Goal: Task Accomplishment & Management: Manage account settings

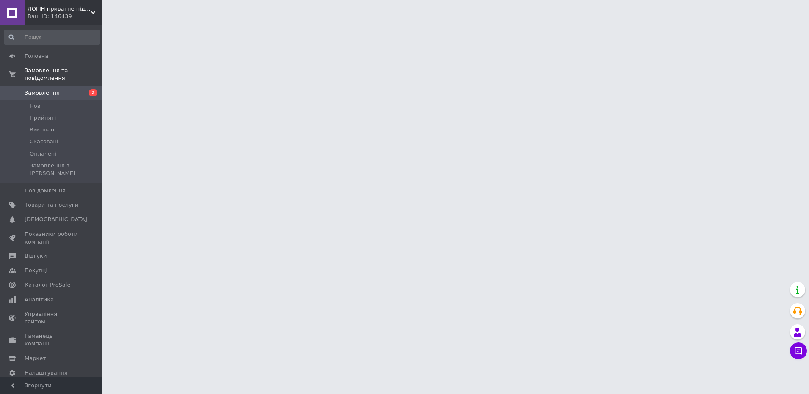
click at [41, 89] on span "Замовлення" at bounding box center [42, 93] width 35 height 8
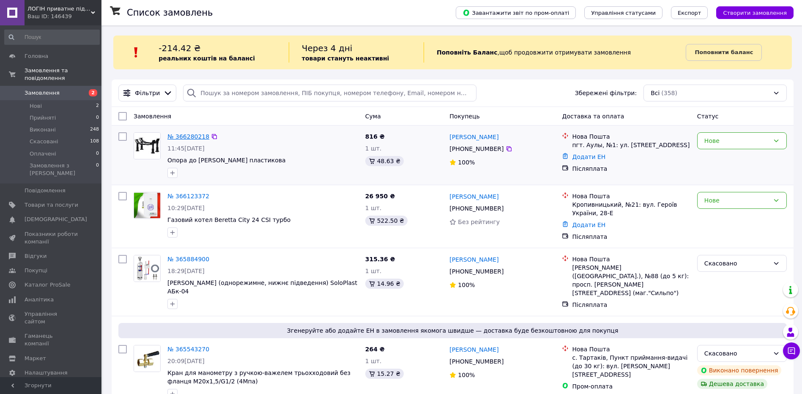
click at [188, 139] on link "№ 366280218" at bounding box center [188, 136] width 42 height 7
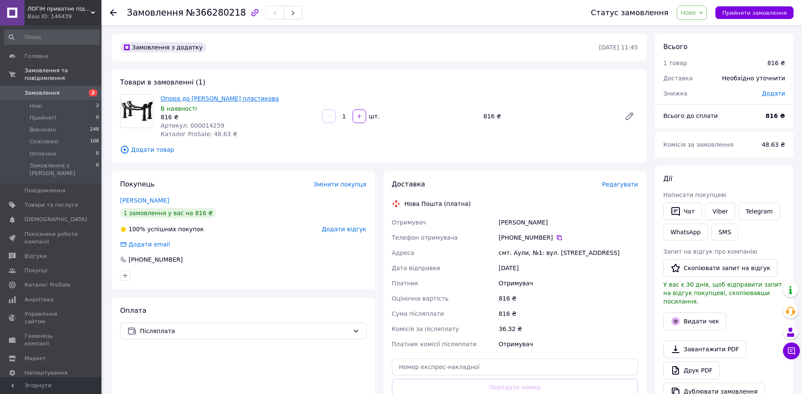
click at [182, 101] on link "Опора до [PERSON_NAME] пластикова" at bounding box center [220, 98] width 118 height 7
click at [49, 198] on link "Товари та послуги" at bounding box center [52, 205] width 104 height 14
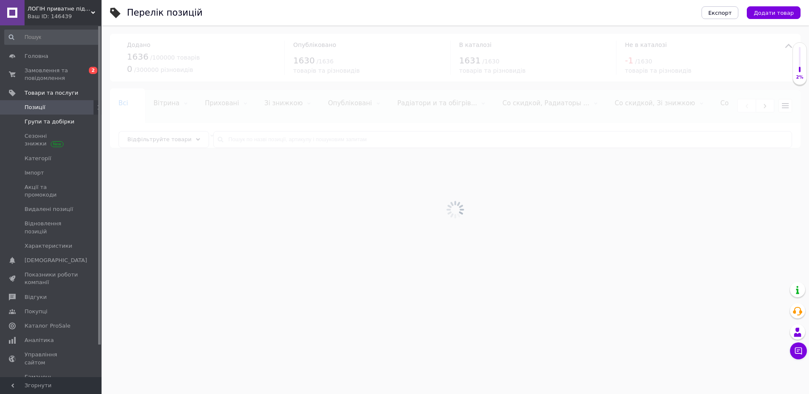
click at [56, 122] on span "Групи та добірки" at bounding box center [50, 122] width 50 height 8
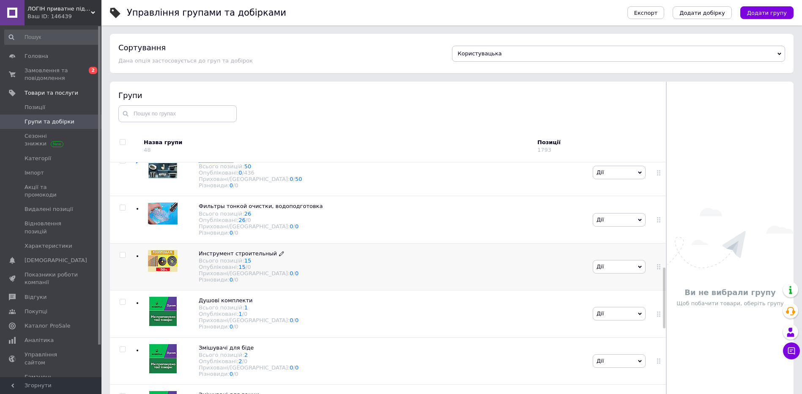
scroll to position [465, 0]
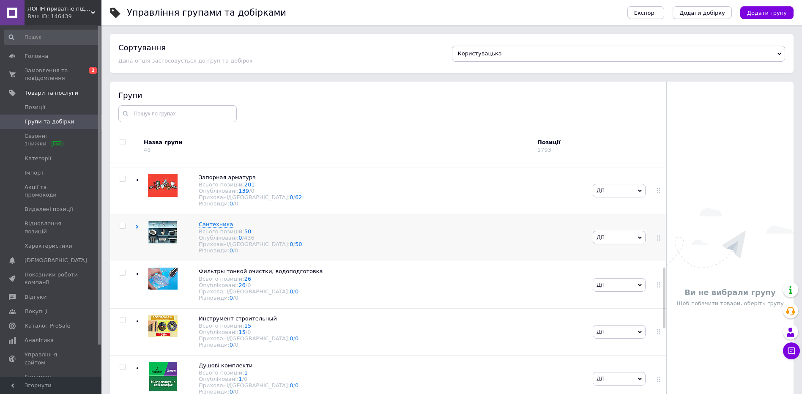
click at [136, 229] on icon at bounding box center [137, 227] width 4 height 4
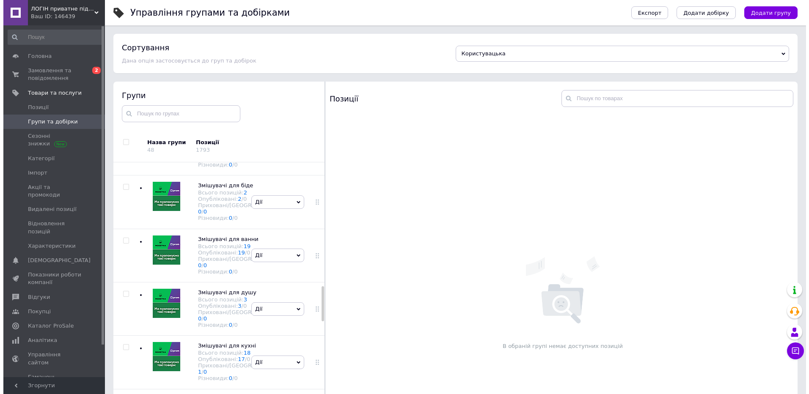
scroll to position [973, 0]
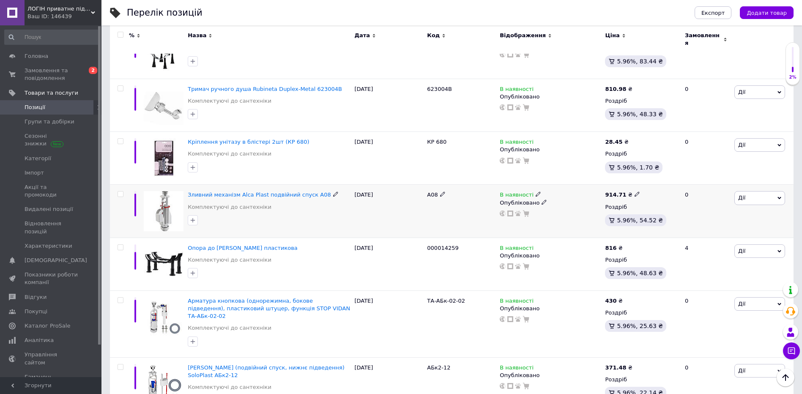
scroll to position [973, 0]
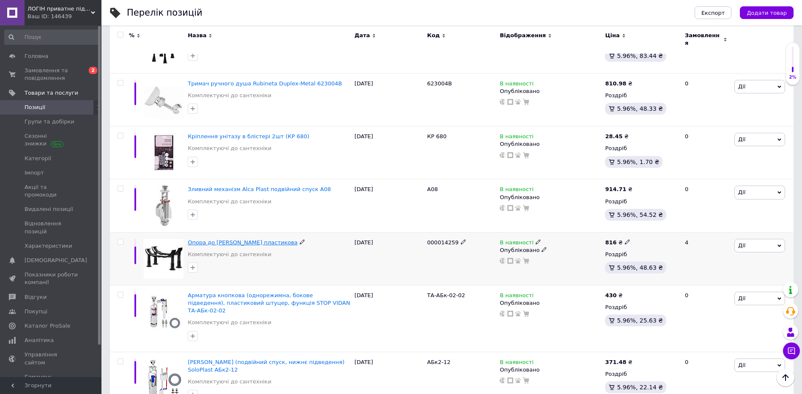
click at [226, 239] on span "Опора до [PERSON_NAME] пластикова" at bounding box center [243, 242] width 110 height 6
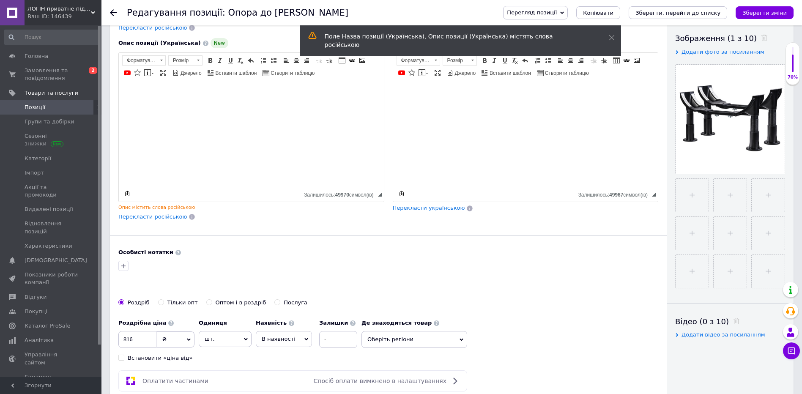
scroll to position [169, 0]
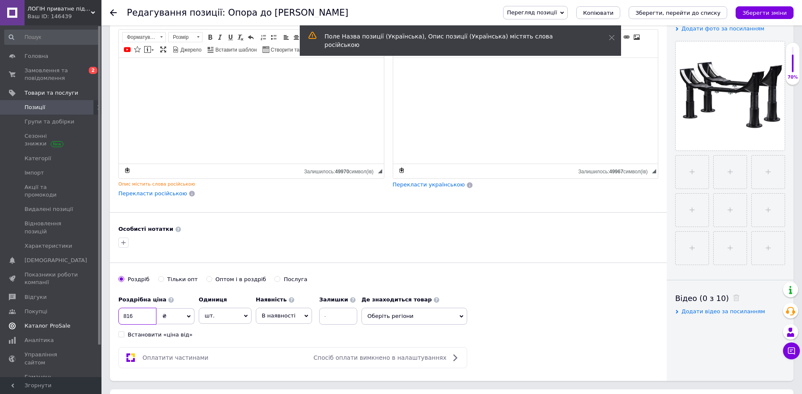
drag, startPoint x: 141, startPoint y: 314, endPoint x: 30, endPoint y: 307, distance: 111.0
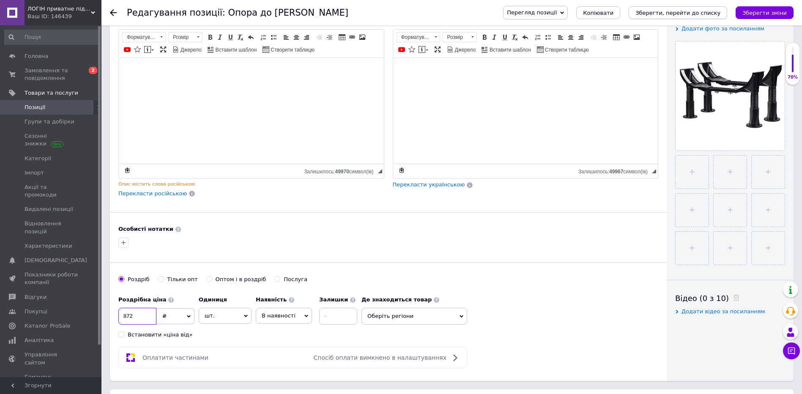
type input "872"
click at [677, 12] on icon "Зберегти, перейти до списку" at bounding box center [678, 13] width 85 height 6
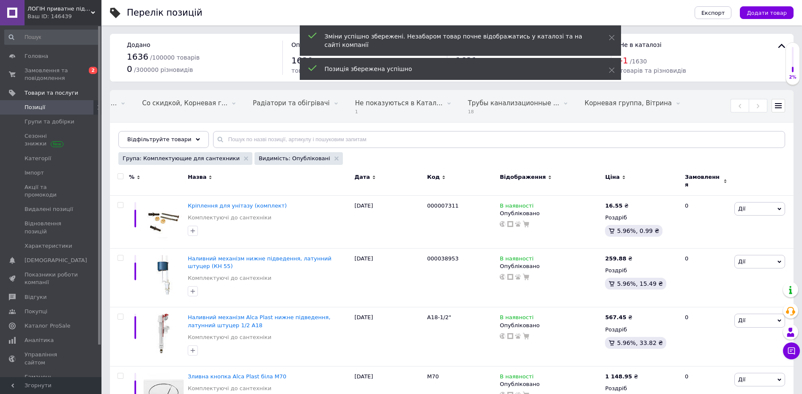
scroll to position [0, 701]
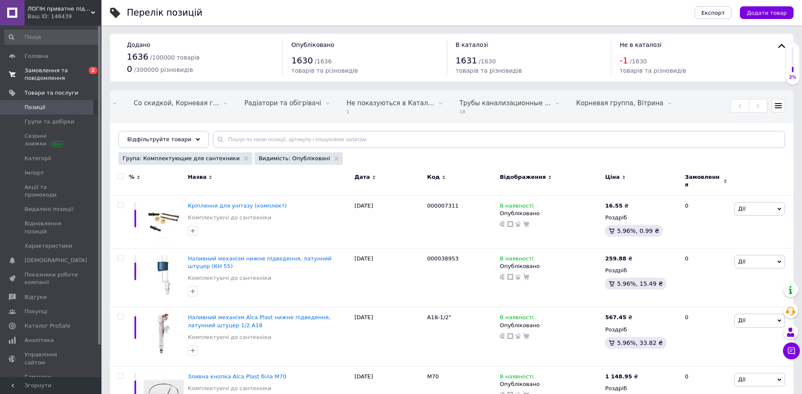
click at [41, 68] on span "Замовлення та повідомлення" at bounding box center [52, 74] width 54 height 15
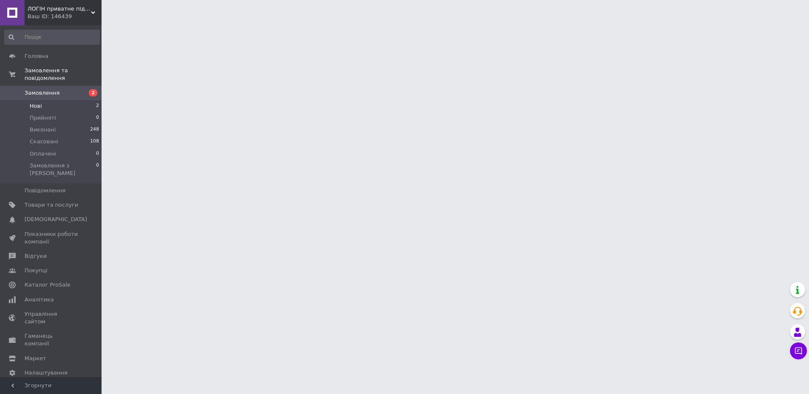
click at [43, 100] on li "Нові 2" at bounding box center [52, 106] width 104 height 12
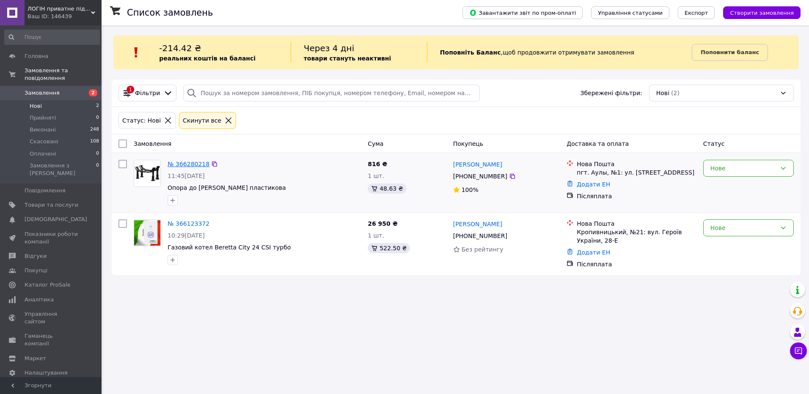
click at [196, 161] on link "№ 366280218" at bounding box center [188, 164] width 42 height 7
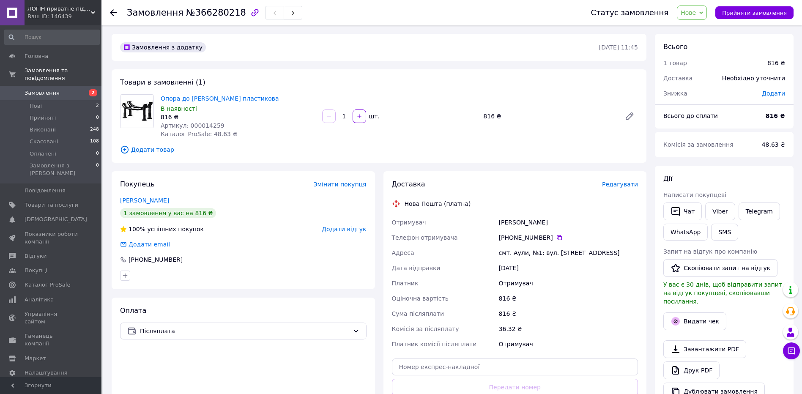
click at [329, 116] on div at bounding box center [328, 117] width 15 height 14
click at [358, 117] on icon "button" at bounding box center [359, 116] width 6 height 6
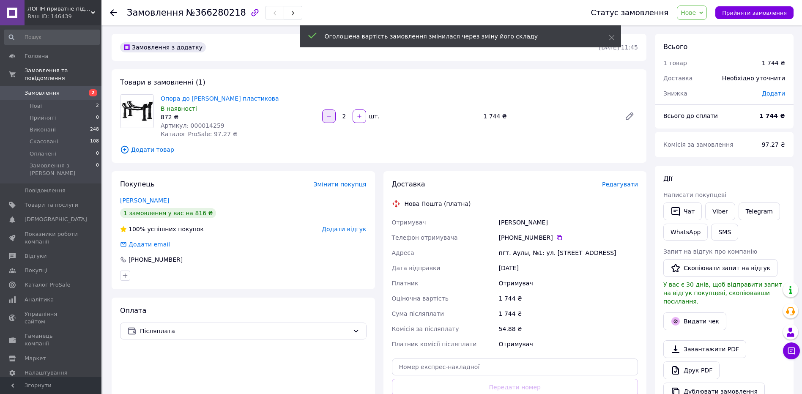
click at [330, 115] on icon "button" at bounding box center [329, 116] width 6 height 6
type input "1"
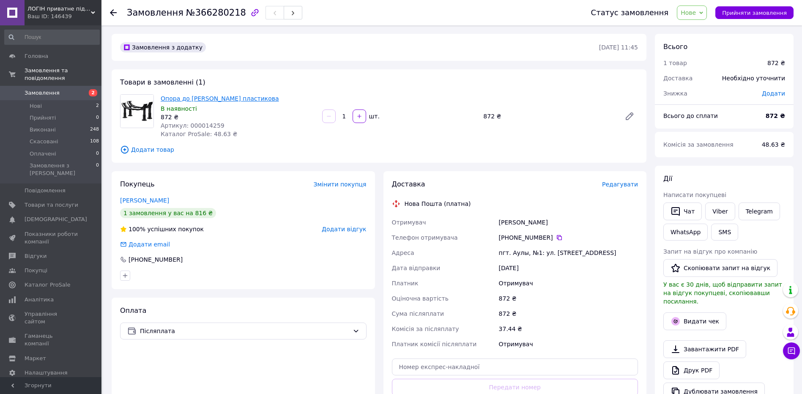
click at [200, 97] on link "Опора до [PERSON_NAME] пластикова" at bounding box center [220, 98] width 118 height 7
